Goal: Navigation & Orientation: Find specific page/section

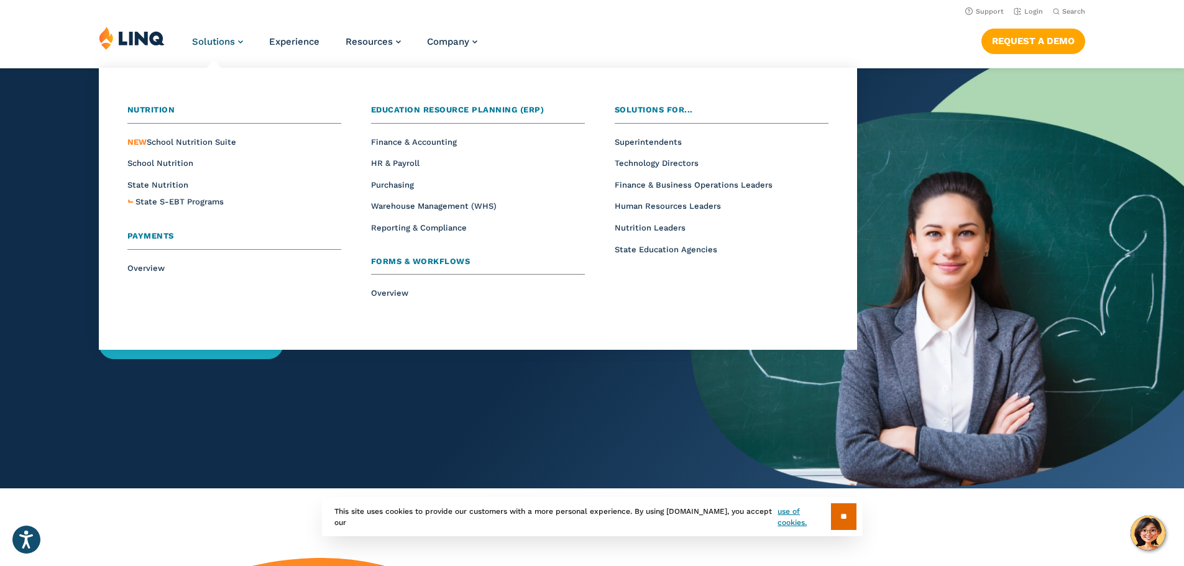
click at [226, 42] on span "Solutions" at bounding box center [213, 41] width 43 height 11
